Goal: Transaction & Acquisition: Obtain resource

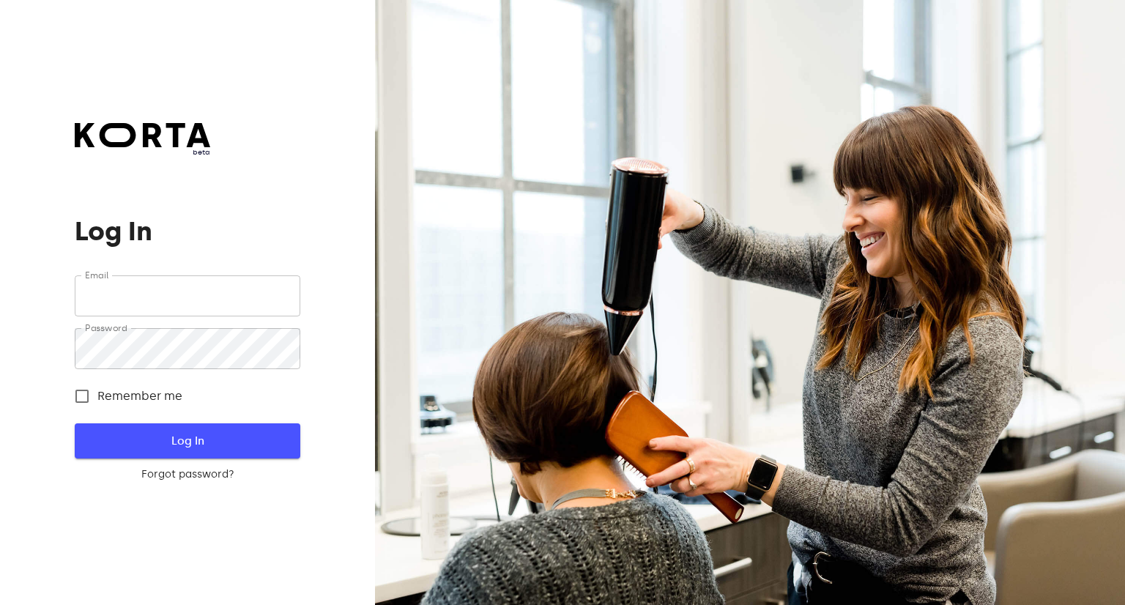
type input "[EMAIL_ADDRESS][DOMAIN_NAME]"
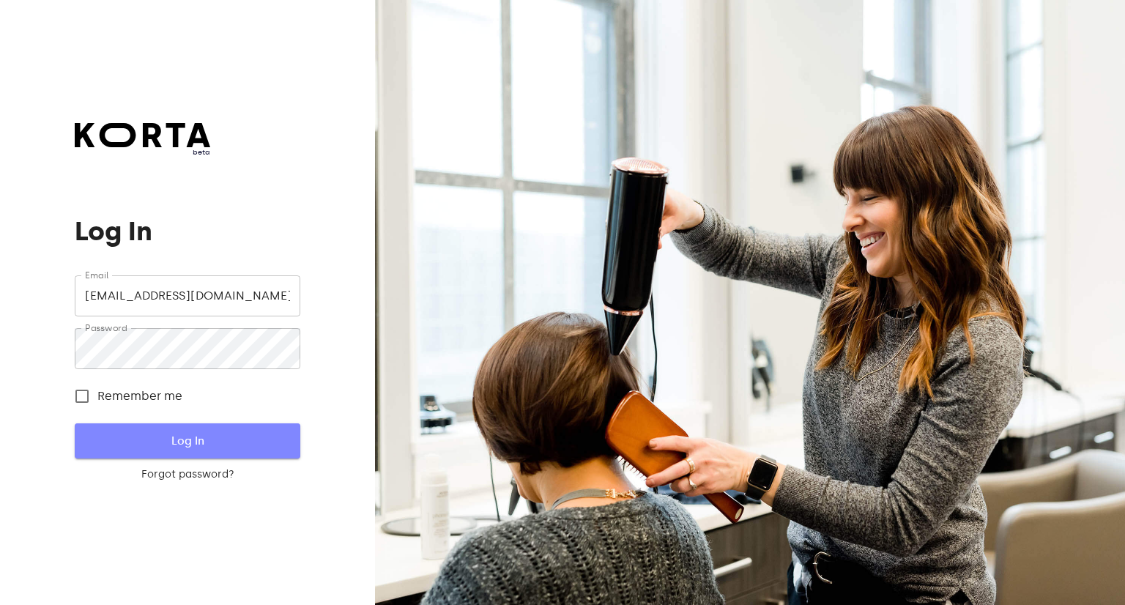
click at [171, 437] on span "Log In" at bounding box center [187, 440] width 178 height 19
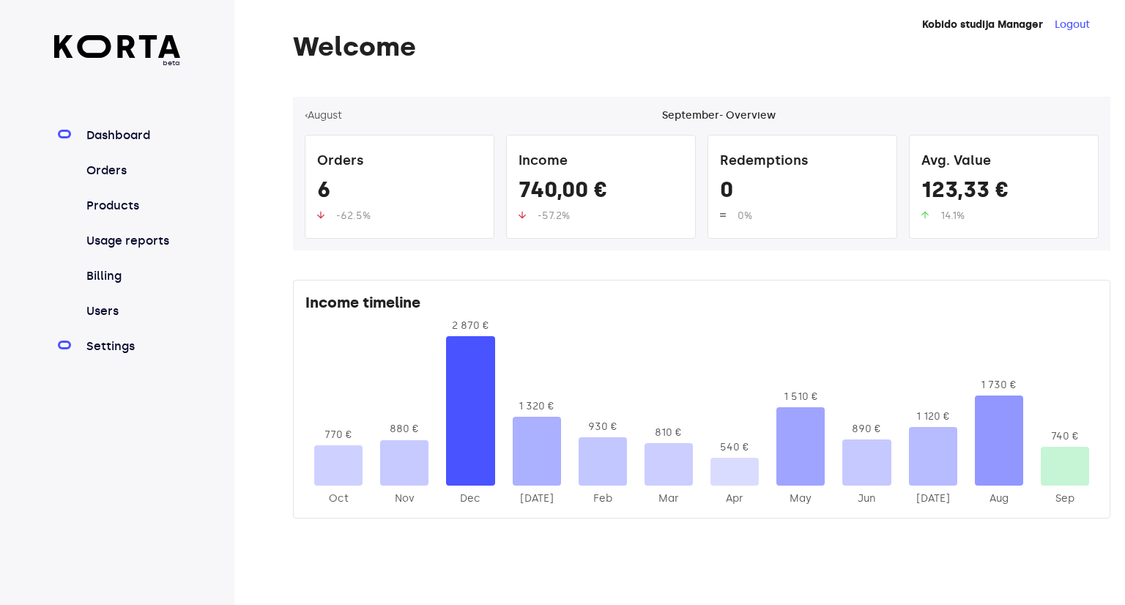
click at [105, 349] on link "Settings" at bounding box center [132, 347] width 97 height 18
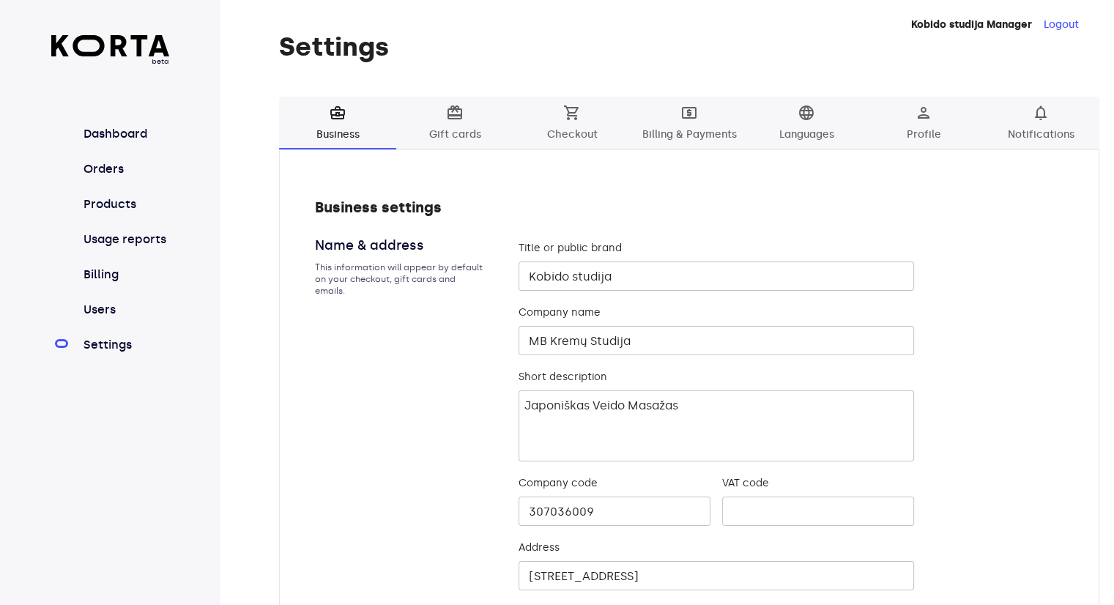
scroll to position [51, 0]
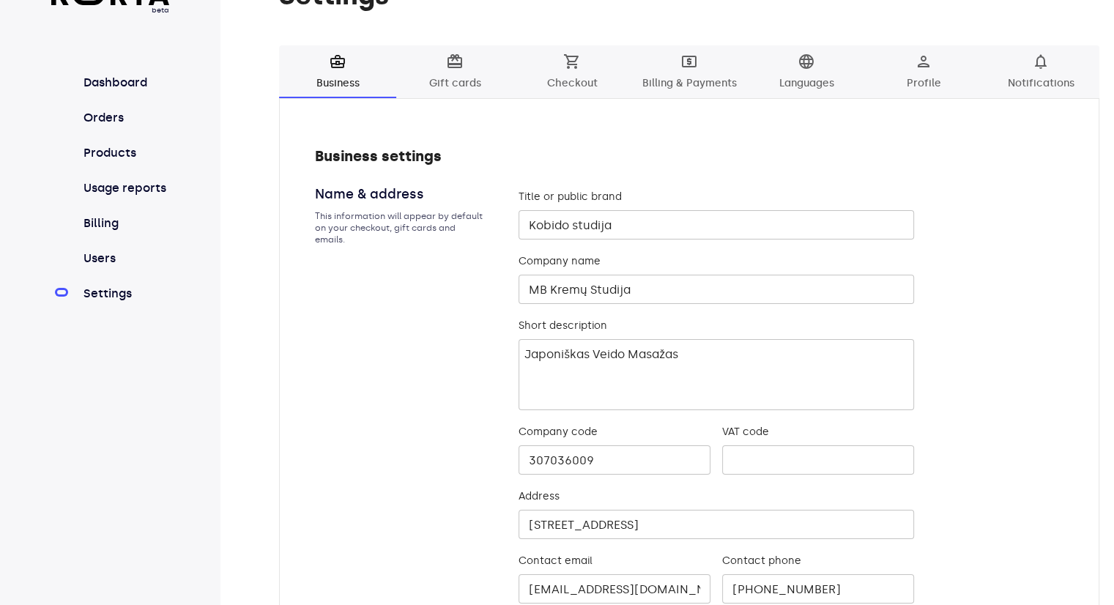
click at [693, 83] on span "local_atm Billing & Payments" at bounding box center [690, 73] width 100 height 40
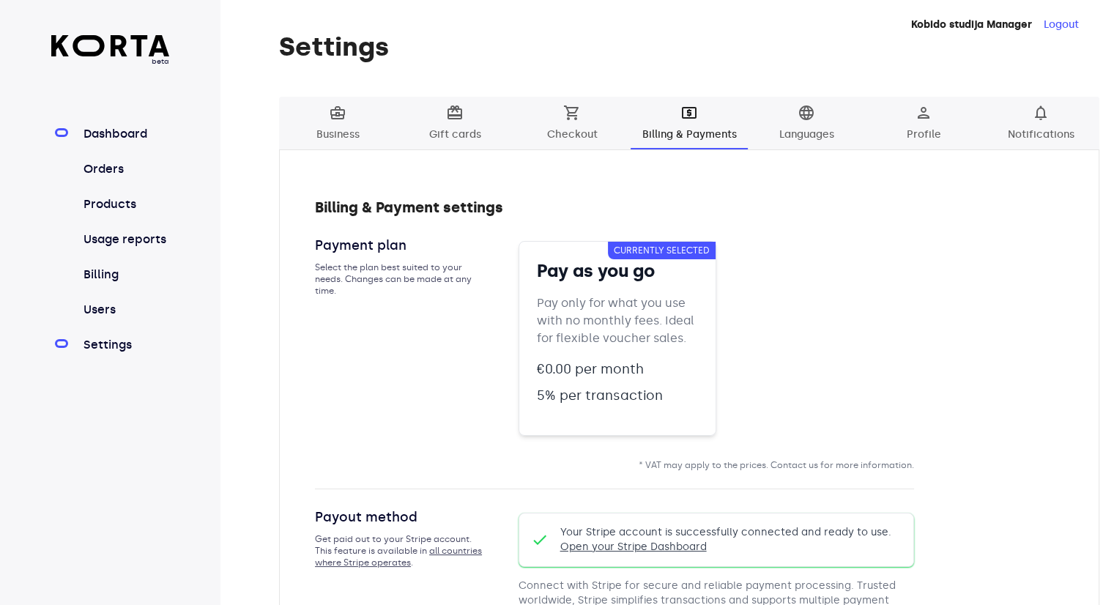
click at [111, 132] on link "Dashboard" at bounding box center [125, 134] width 89 height 18
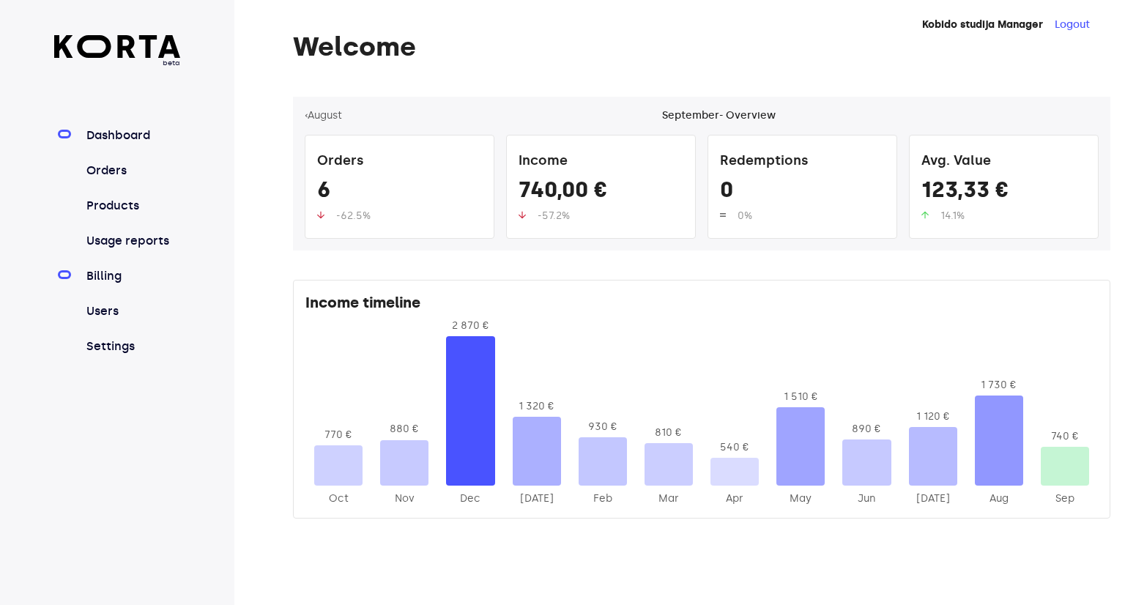
click at [110, 270] on link "Billing" at bounding box center [132, 276] width 97 height 18
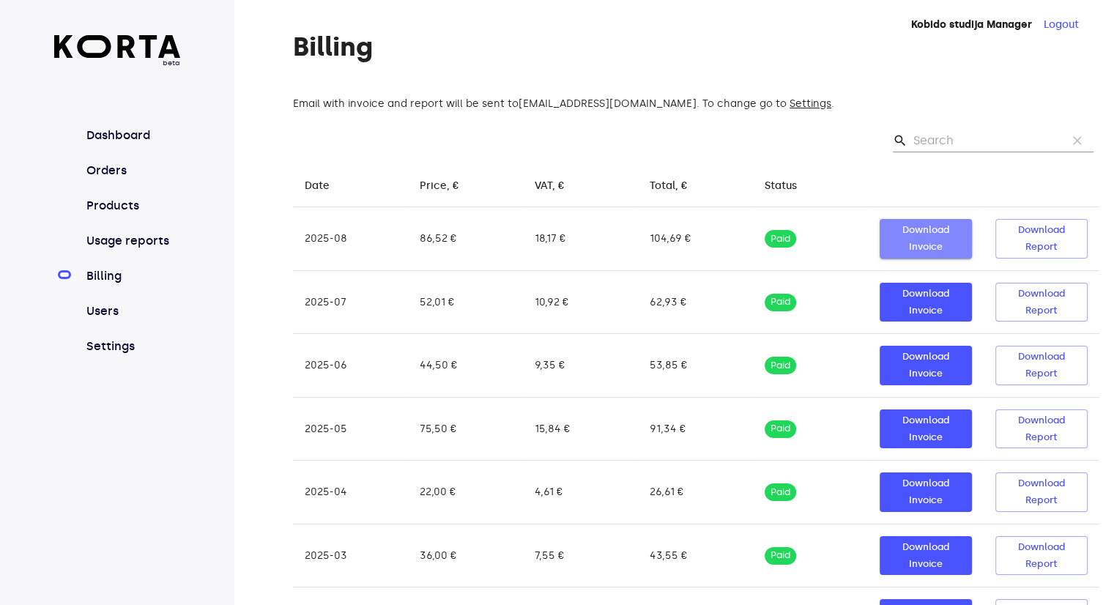
click at [926, 232] on span "Download Invoice" at bounding box center [926, 239] width 78 height 34
